Goal: Download file/media

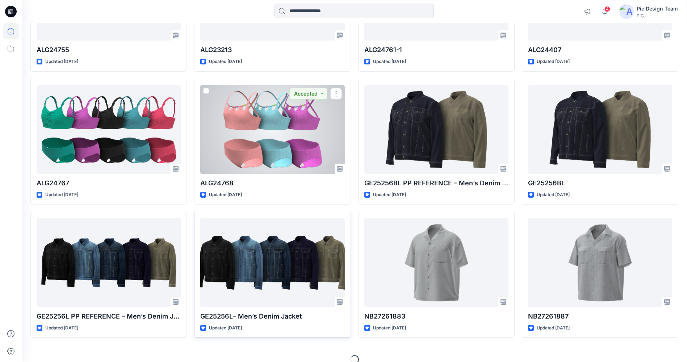
scroll to position [566, 0]
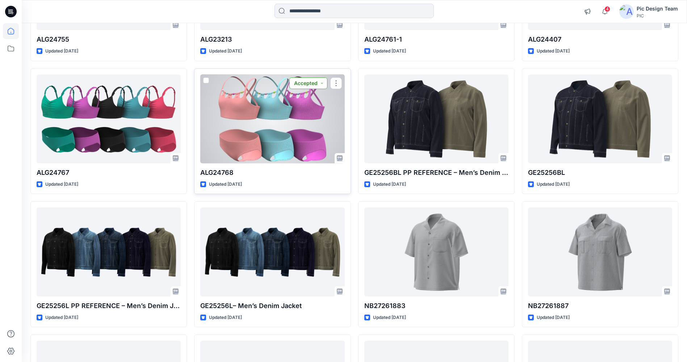
click at [316, 82] on button "Accepted" at bounding box center [308, 83] width 38 height 12
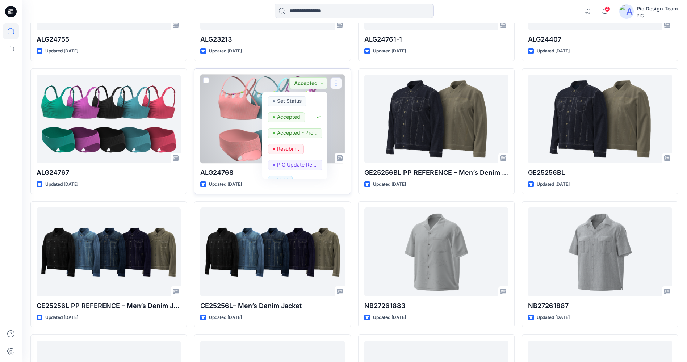
click at [335, 84] on button "button" at bounding box center [336, 83] width 12 height 12
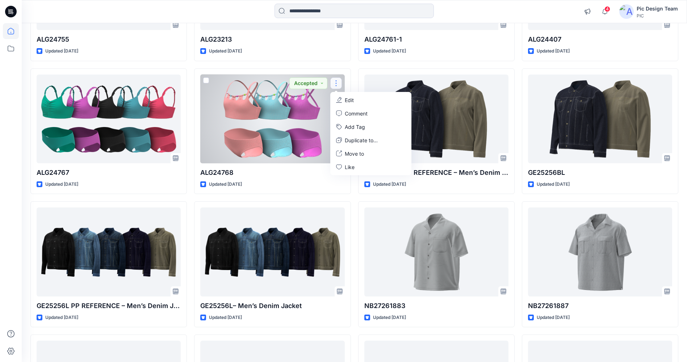
drag, startPoint x: 293, startPoint y: 119, endPoint x: 297, endPoint y: 122, distance: 4.9
click at [292, 119] on div at bounding box center [272, 119] width 144 height 89
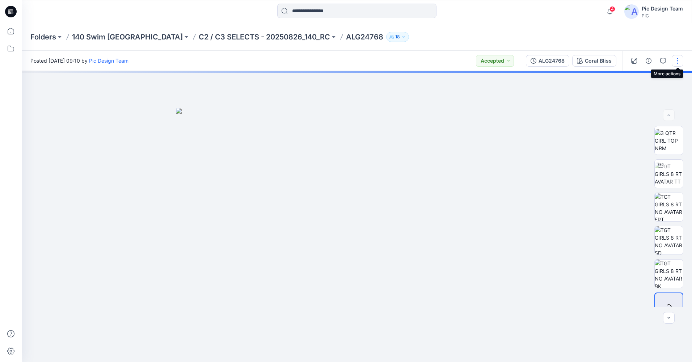
click at [678, 59] on button "button" at bounding box center [678, 61] width 12 height 12
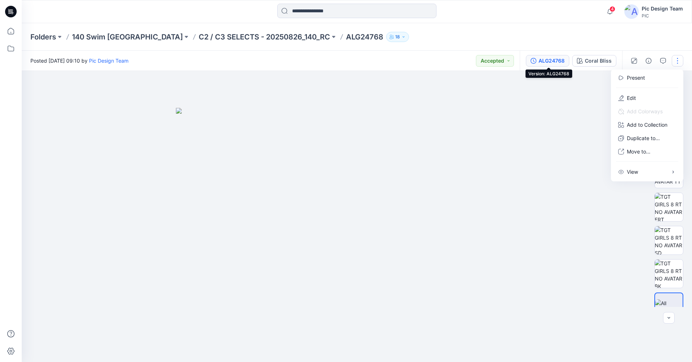
click at [557, 57] on div "ALG24768" at bounding box center [552, 61] width 26 height 8
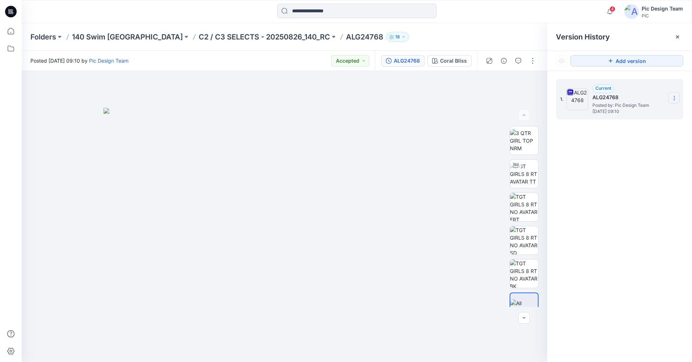
click at [671, 96] on icon at bounding box center [674, 98] width 6 height 6
click at [642, 111] on span "Download Source BW File" at bounding box center [637, 112] width 60 height 9
click at [672, 96] on icon at bounding box center [674, 98] width 6 height 6
